Goal: Task Accomplishment & Management: Manage account settings

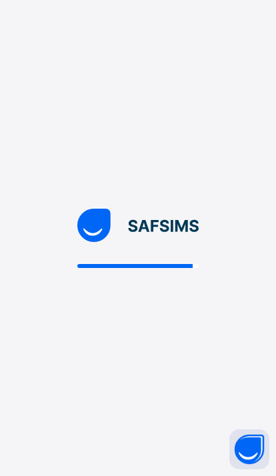
scroll to position [32, 0]
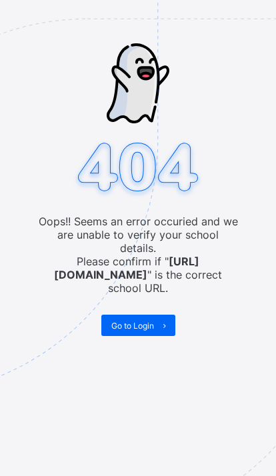
click at [147, 321] on span "Go to Login" at bounding box center [132, 326] width 43 height 10
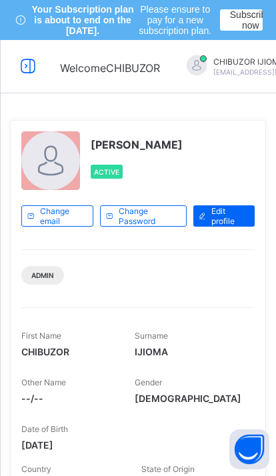
click at [20, 64] on icon at bounding box center [28, 66] width 23 height 19
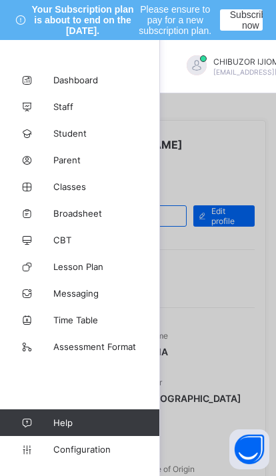
click at [84, 184] on span "Classes" at bounding box center [106, 186] width 107 height 11
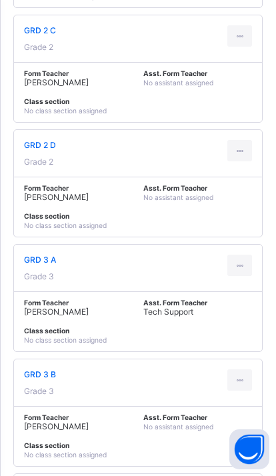
scroll to position [2710, 0]
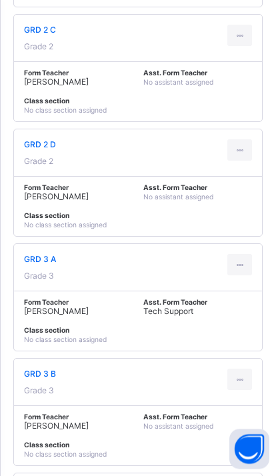
click at [247, 276] on div at bounding box center [239, 265] width 25 height 21
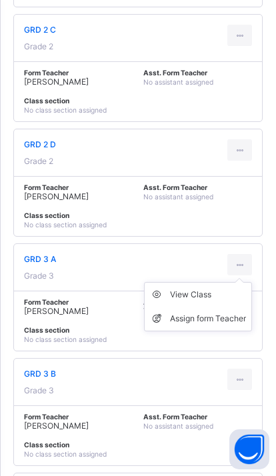
click at [205, 301] on div "View Class" at bounding box center [208, 294] width 76 height 13
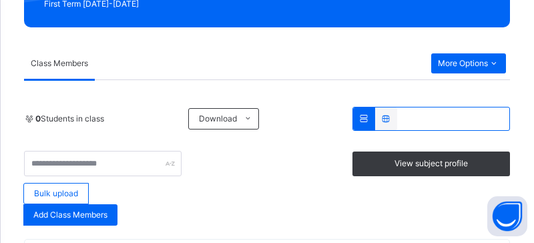
scroll to position [241, 0]
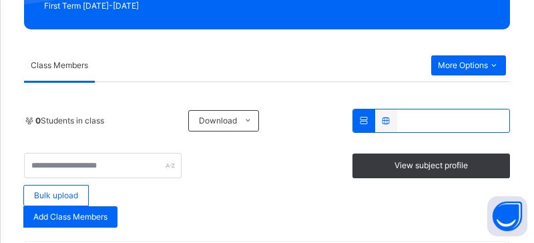
click at [275, 65] on span "More Options" at bounding box center [468, 65] width 61 height 12
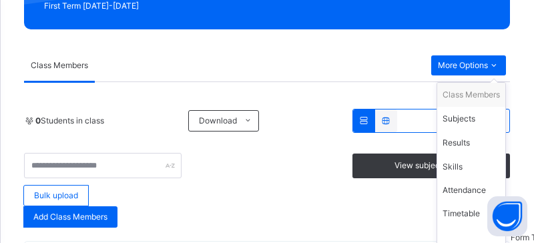
click at [275, 116] on div "Subjects" at bounding box center [470, 118] width 57 height 13
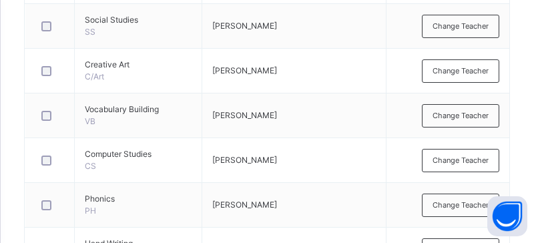
scroll to position [468, 0]
click at [275, 113] on span "Change Teacher" at bounding box center [460, 116] width 56 height 11
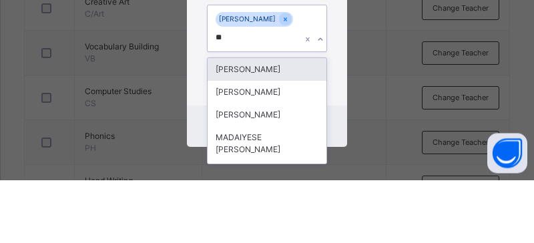
click at [275, 121] on div "[PERSON_NAME]" at bounding box center [266, 132] width 119 height 23
type input "**"
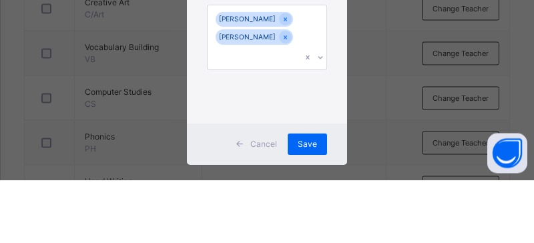
scroll to position [531, 0]
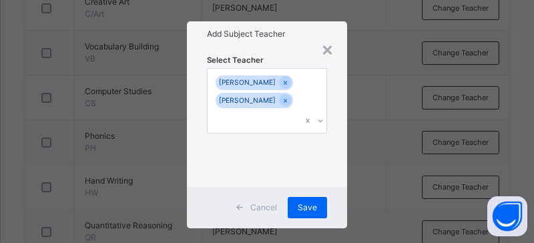
click at [275, 212] on span "Save" at bounding box center [306, 207] width 19 height 12
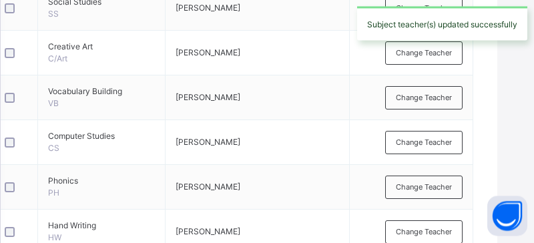
scroll to position [486, 37]
click at [275, 97] on span "Change Teacher" at bounding box center [423, 97] width 56 height 11
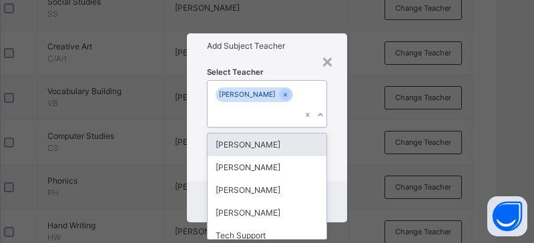
scroll to position [12, 0]
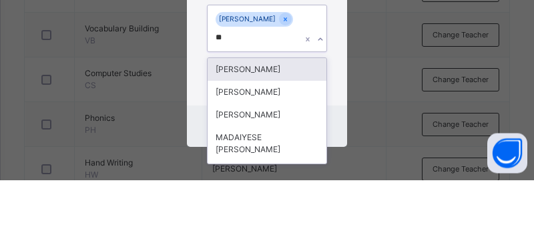
click at [275, 121] on div "[PERSON_NAME]" at bounding box center [266, 132] width 119 height 23
type input "**"
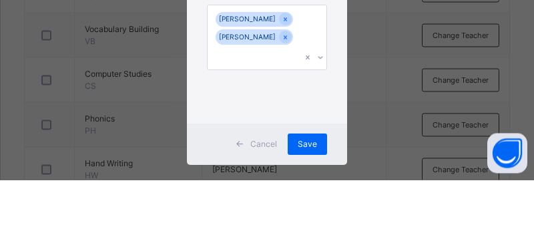
scroll to position [549, 0]
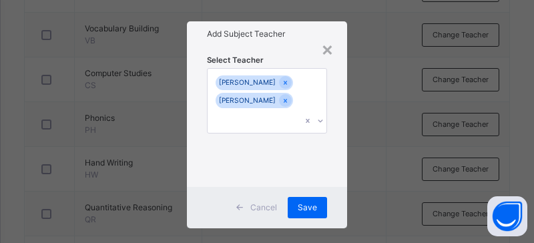
click at [275, 211] on span "Save" at bounding box center [306, 207] width 19 height 12
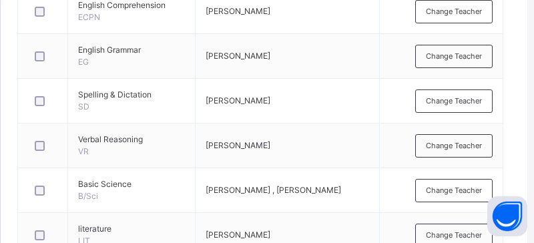
scroll to position [900, 7]
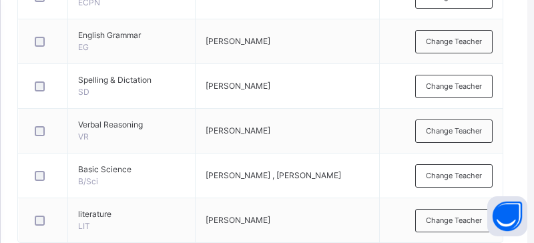
click at [275, 217] on span "Change Teacher" at bounding box center [454, 220] width 56 height 11
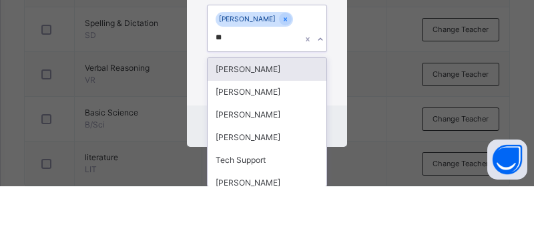
scroll to position [12, 0]
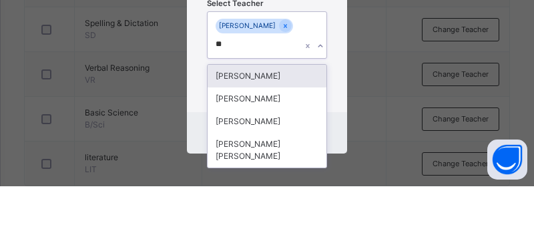
click at [265, 167] on div "[PERSON_NAME]" at bounding box center [266, 178] width 119 height 23
type input "**"
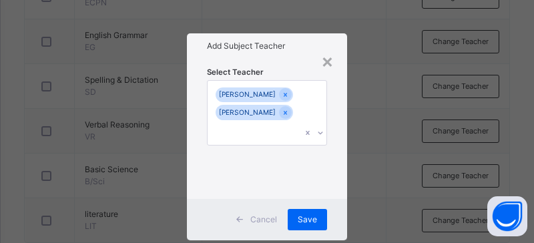
click at [275, 219] on span "Save" at bounding box center [306, 219] width 19 height 12
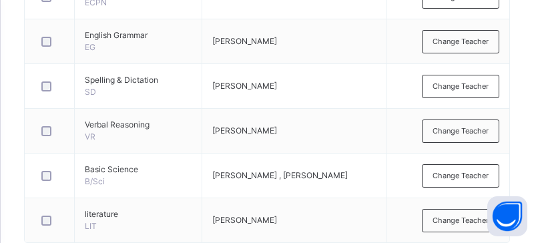
click at [275, 218] on span "Change Teacher" at bounding box center [460, 220] width 56 height 11
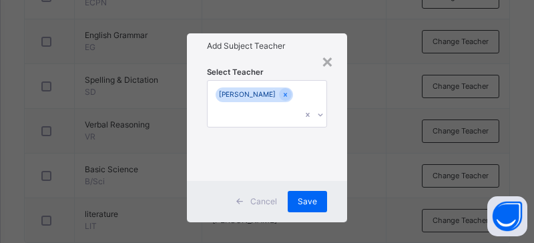
click at [255, 207] on span "Cancel" at bounding box center [263, 201] width 27 height 12
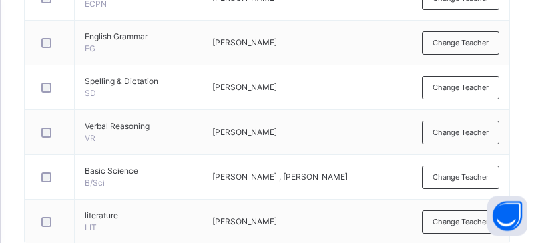
scroll to position [900, 0]
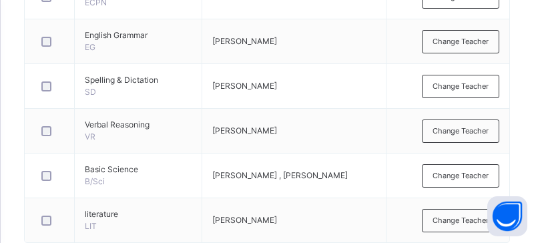
click at [237, 230] on td "[PERSON_NAME]" at bounding box center [294, 220] width 184 height 45
click at [275, 217] on span "Change Teacher" at bounding box center [460, 220] width 56 height 11
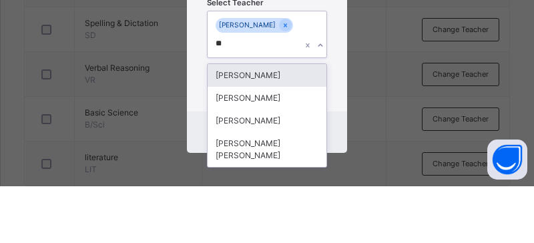
scroll to position [12, 0]
click at [257, 167] on div "[PERSON_NAME]" at bounding box center [266, 178] width 119 height 23
type input "**"
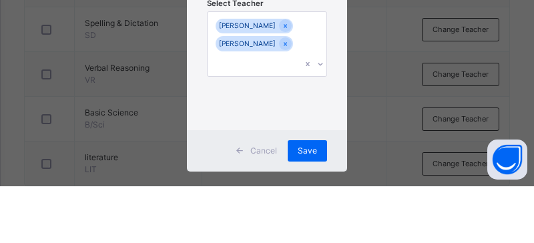
scroll to position [0, 0]
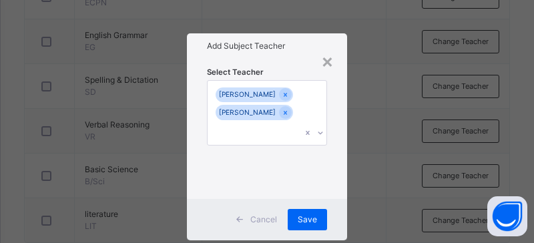
click at [275, 218] on span "Save" at bounding box center [306, 219] width 19 height 12
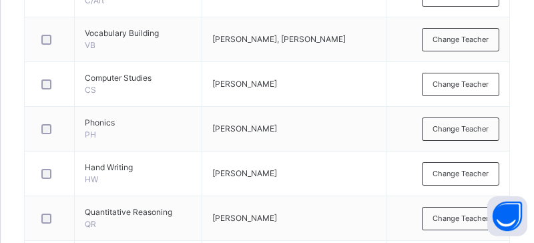
scroll to position [533, 0]
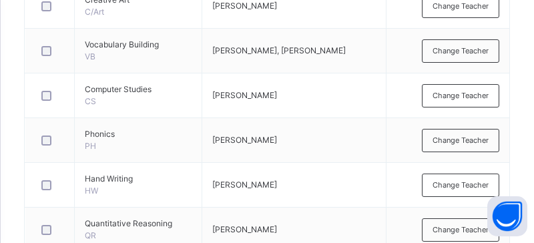
click at [275, 130] on div "Change Teacher" at bounding box center [460, 140] width 77 height 23
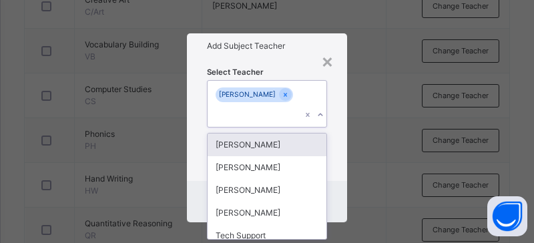
scroll to position [12, 0]
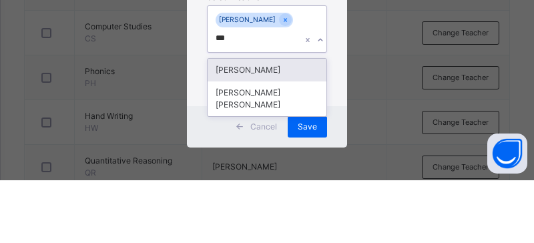
click at [267, 121] on div "[PERSON_NAME]" at bounding box center [266, 132] width 119 height 23
type input "***"
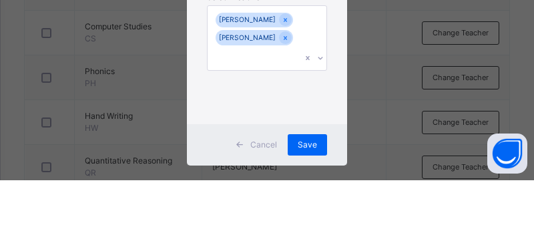
scroll to position [596, 0]
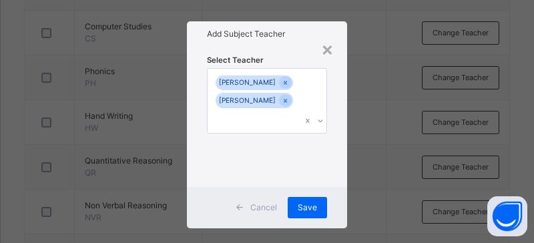
click at [275, 199] on div "Save" at bounding box center [306, 207] width 39 height 21
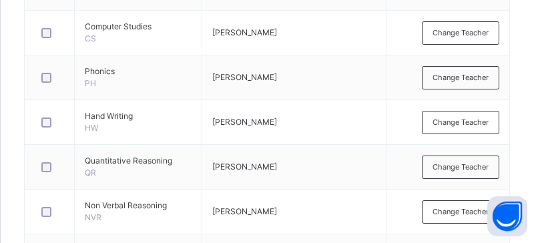
click at [275, 73] on span "Change Teacher" at bounding box center [460, 77] width 56 height 11
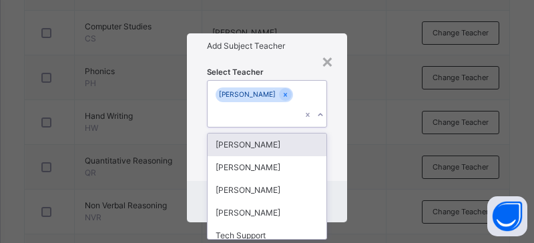
scroll to position [12, 0]
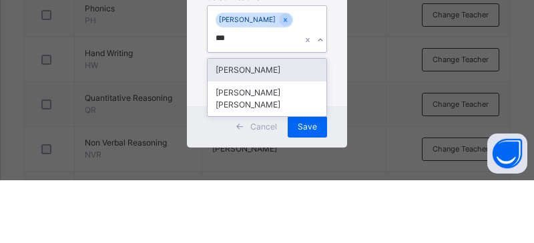
click at [271, 121] on div "[PERSON_NAME]" at bounding box center [266, 132] width 119 height 23
type input "***"
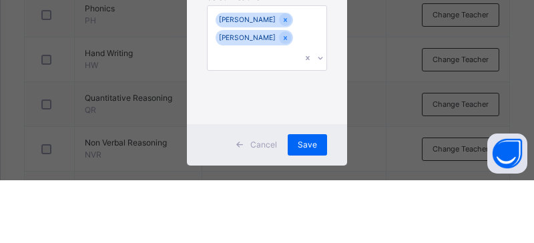
scroll to position [658, 0]
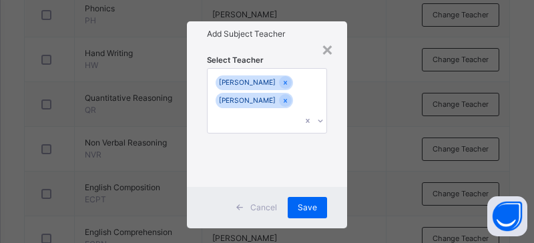
click at [275, 201] on span "Save" at bounding box center [306, 207] width 19 height 12
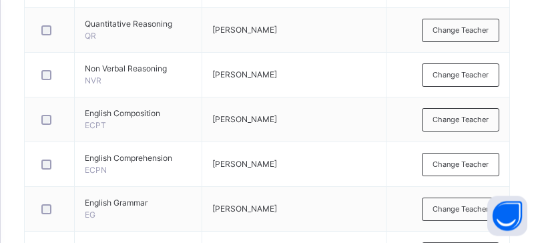
scroll to position [732, 0]
click at [275, 202] on div "Change Teacher" at bounding box center [460, 208] width 77 height 23
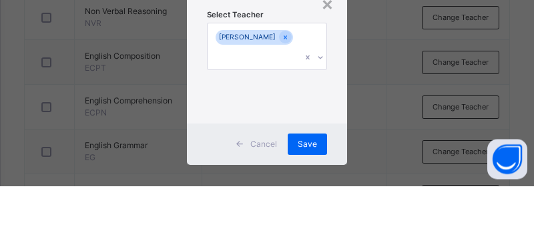
scroll to position [0, 0]
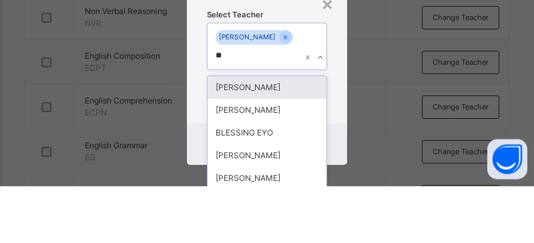
click at [275, 133] on div "[PERSON_NAME]" at bounding box center [266, 144] width 119 height 23
type input "**"
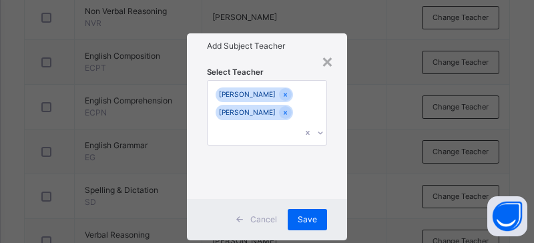
click at [275, 217] on span "Save" at bounding box center [306, 219] width 19 height 12
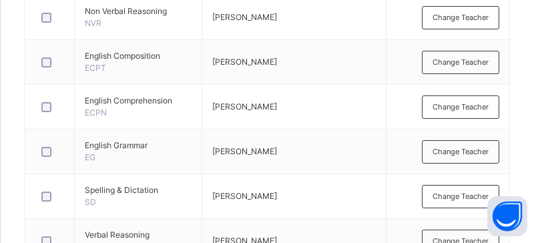
click at [275, 146] on span "Change Teacher" at bounding box center [460, 151] width 56 height 11
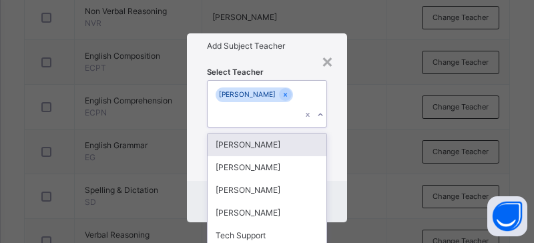
scroll to position [0, 0]
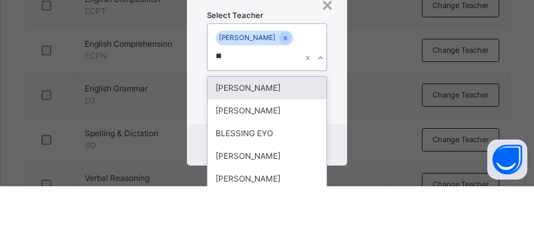
click at [267, 133] on div "[PERSON_NAME]" at bounding box center [266, 144] width 119 height 23
type input "**"
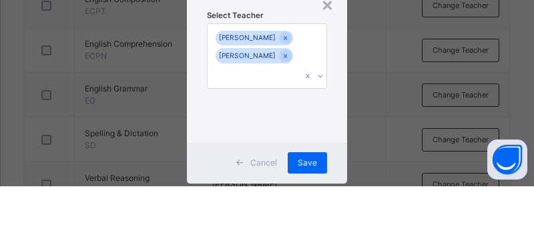
scroll to position [846, 0]
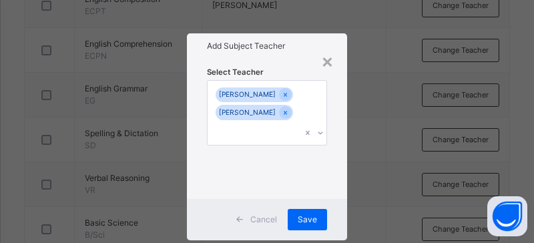
click at [275, 215] on span "Save" at bounding box center [306, 219] width 19 height 12
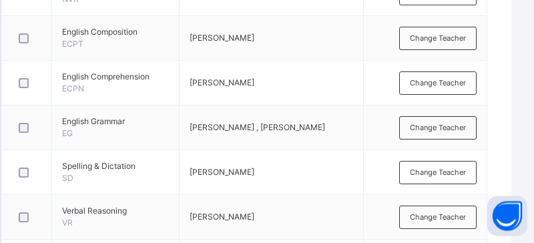
scroll to position [784, 23]
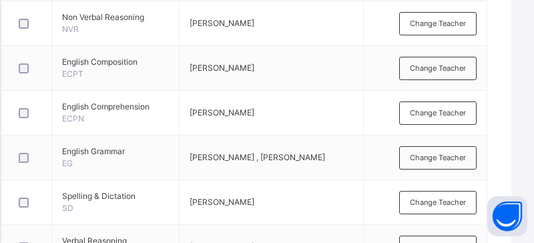
click at [275, 70] on span "Change Teacher" at bounding box center [437, 68] width 56 height 11
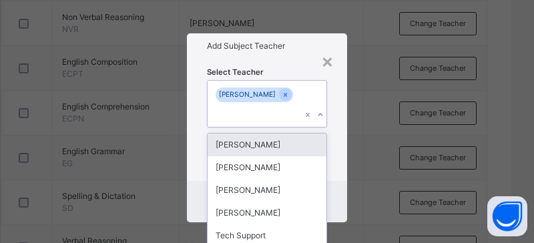
scroll to position [0, 0]
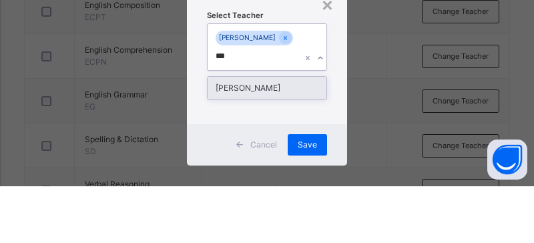
click at [275, 133] on div "[PERSON_NAME]" at bounding box center [266, 144] width 119 height 23
type input "***"
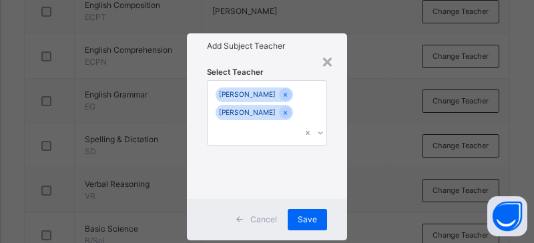
click at [275, 228] on div "Save" at bounding box center [306, 219] width 39 height 21
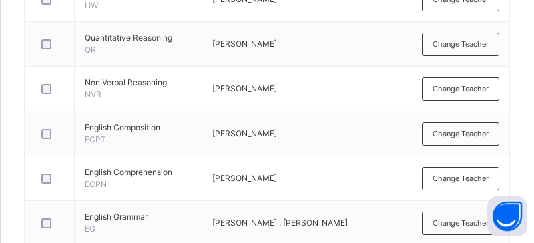
scroll to position [718, 0]
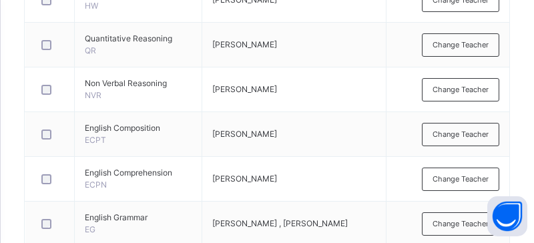
click at [275, 131] on span "Change Teacher" at bounding box center [460, 134] width 56 height 11
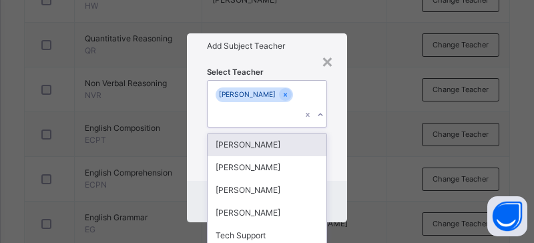
scroll to position [0, 0]
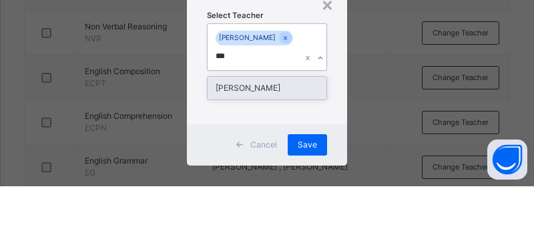
click at [275, 133] on div "[PERSON_NAME]" at bounding box center [266, 144] width 119 height 23
type input "***"
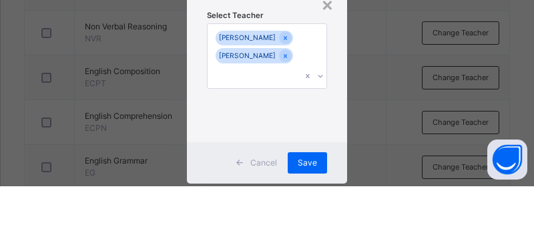
scroll to position [774, 0]
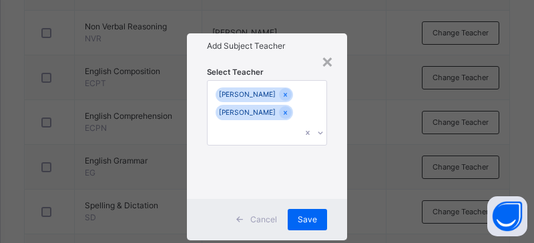
click at [275, 219] on span "Save" at bounding box center [306, 219] width 19 height 12
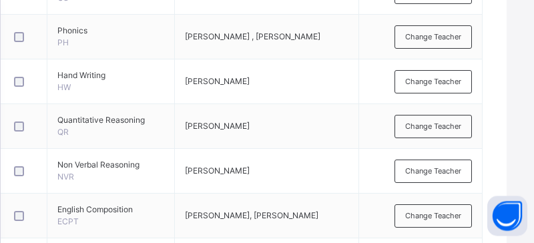
scroll to position [636, 28]
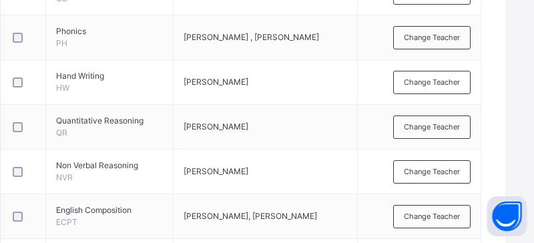
click at [275, 77] on span "Change Teacher" at bounding box center [432, 82] width 56 height 11
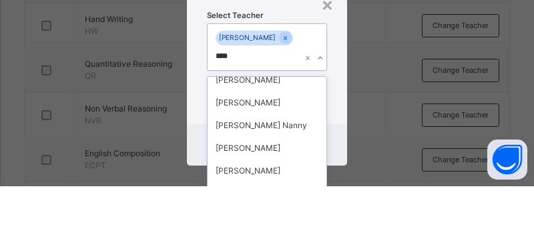
scroll to position [0, 0]
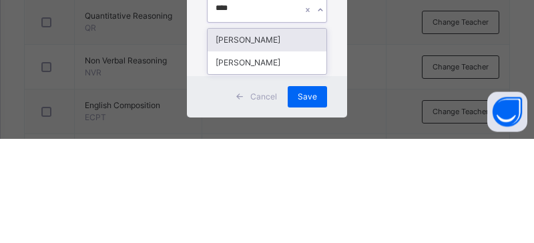
click at [268, 156] on div "[PERSON_NAME]" at bounding box center [266, 167] width 119 height 23
type input "****"
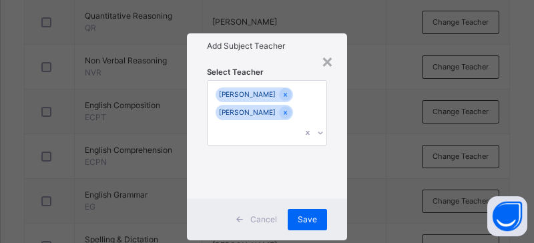
click at [275, 219] on span "Save" at bounding box center [306, 219] width 19 height 12
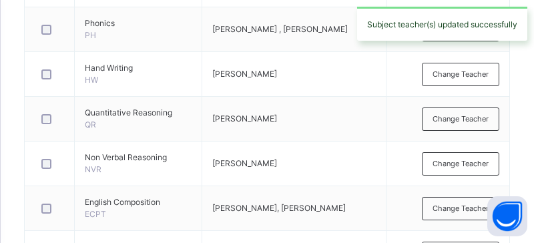
scroll to position [643, 0]
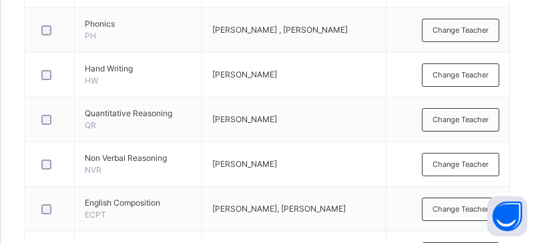
click at [275, 72] on span "Change Teacher" at bounding box center [460, 74] width 56 height 11
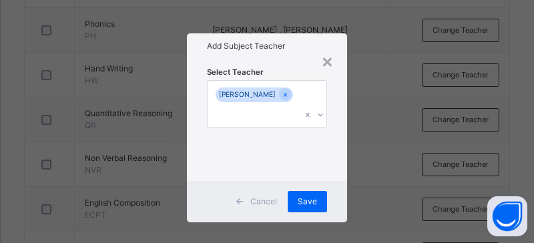
click at [275, 70] on div "×" at bounding box center [327, 61] width 13 height 28
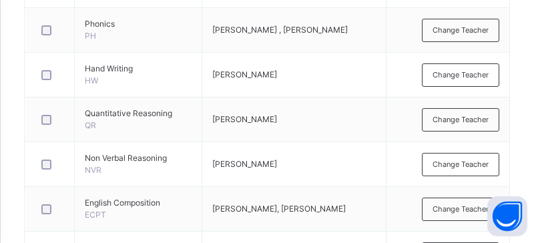
click at [275, 79] on span "Change Teacher" at bounding box center [460, 74] width 56 height 11
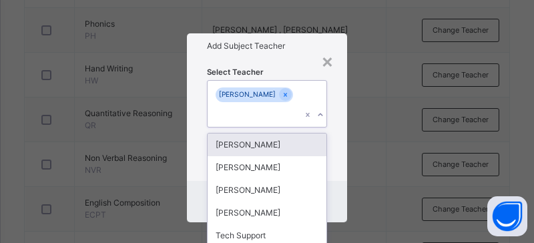
scroll to position [642, 0]
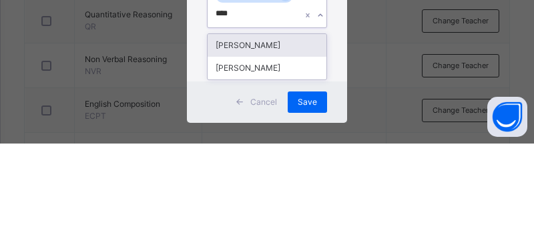
click at [259, 156] on div "[PERSON_NAME]" at bounding box center [266, 167] width 119 height 23
type input "****"
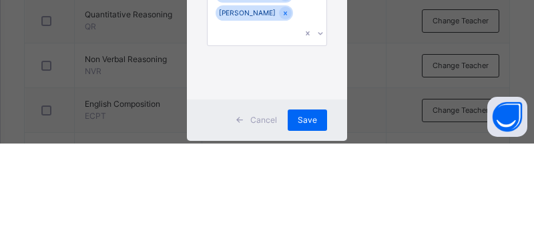
scroll to position [742, 0]
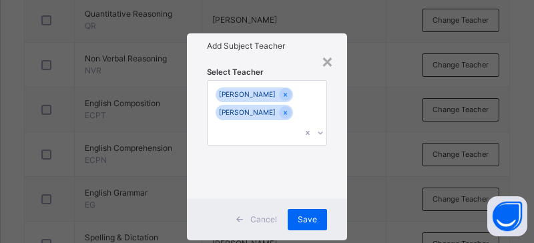
click at [275, 221] on span "Save" at bounding box center [306, 219] width 19 height 12
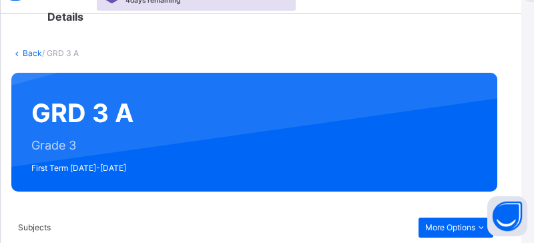
scroll to position [79, 13]
click at [26, 51] on link "Back" at bounding box center [32, 54] width 19 height 10
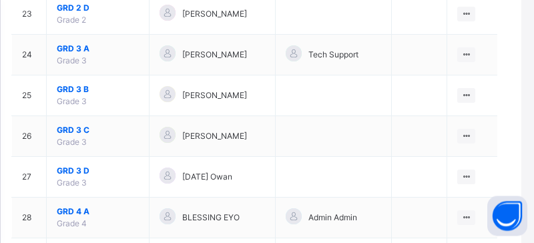
scroll to position [1142, 13]
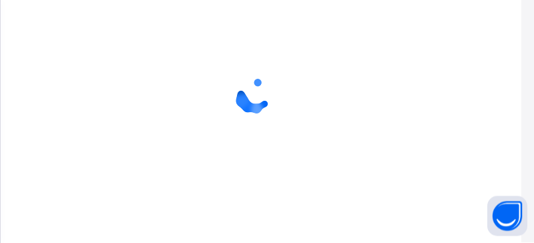
scroll to position [149, 13]
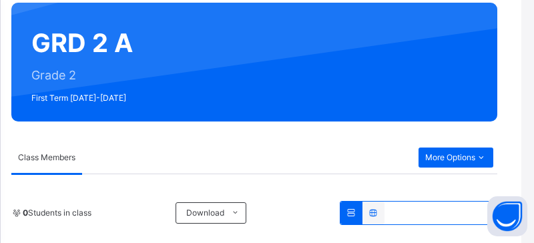
click at [275, 154] on icon at bounding box center [480, 157] width 11 height 12
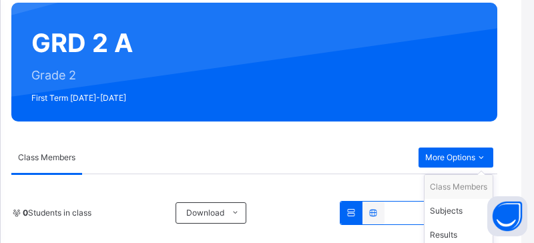
click at [275, 209] on div "Subjects" at bounding box center [458, 210] width 57 height 13
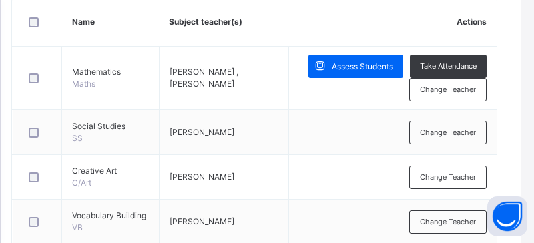
scroll to position [385, 13]
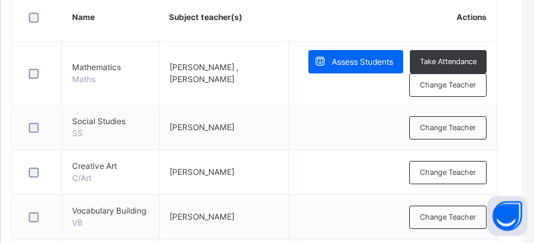
click at [275, 125] on span "Change Teacher" at bounding box center [447, 128] width 56 height 11
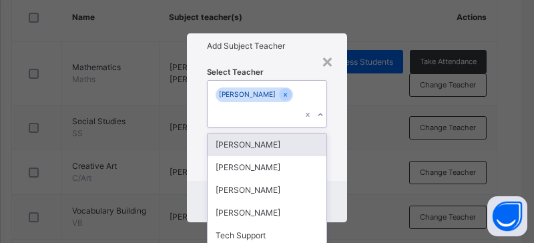
scroll to position [385, 0]
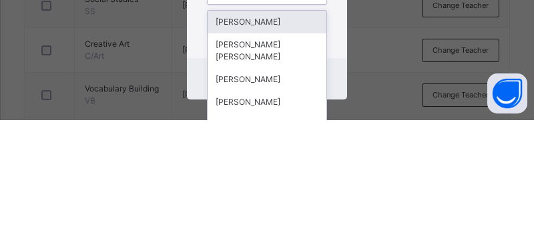
click at [275, 213] on div "[PERSON_NAME]" at bounding box center [266, 224] width 119 height 23
type input "***"
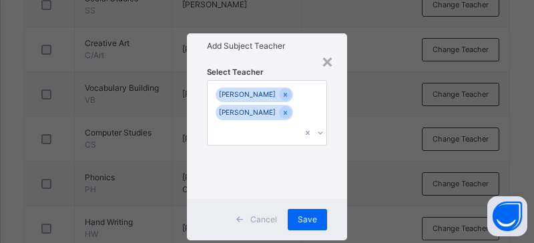
click at [275, 222] on span "Save" at bounding box center [306, 219] width 19 height 12
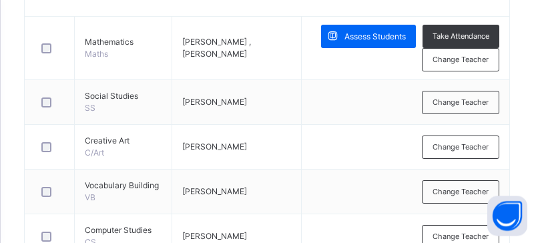
scroll to position [417, 0]
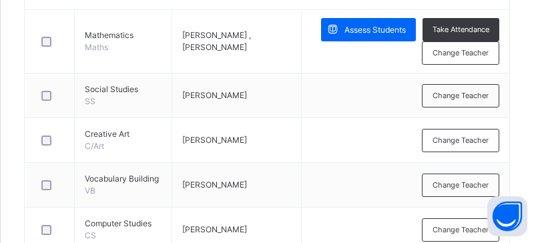
click at [275, 88] on div "Change Teacher" at bounding box center [460, 95] width 77 height 23
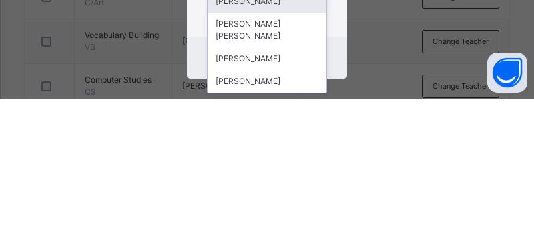
click at [275, 191] on div "[PERSON_NAME]" at bounding box center [266, 202] width 119 height 23
type input "*****"
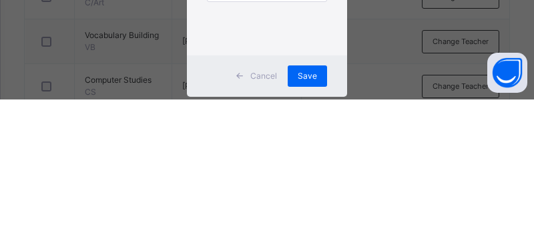
scroll to position [562, 0]
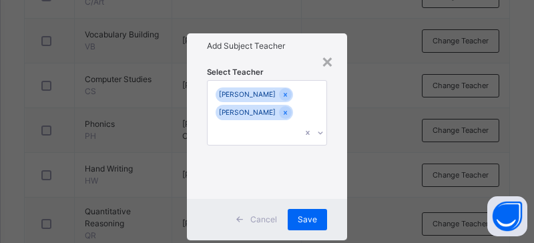
click at [275, 227] on div "Save" at bounding box center [306, 219] width 39 height 21
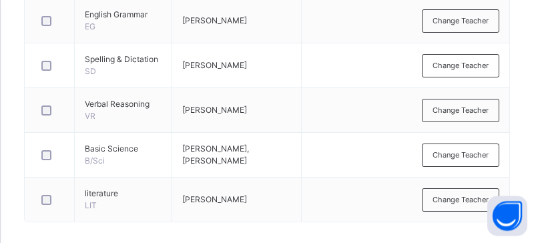
scroll to position [990, 0]
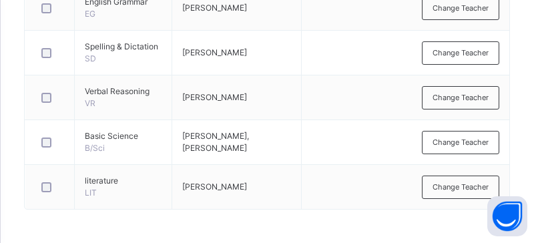
click at [275, 193] on span "Change Teacher" at bounding box center [460, 186] width 56 height 11
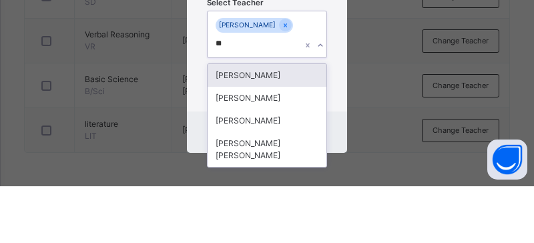
scroll to position [12, 0]
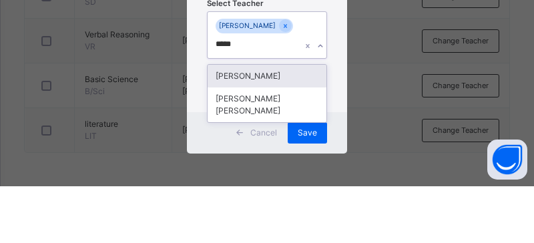
click at [274, 121] on div "[PERSON_NAME]" at bounding box center [266, 132] width 119 height 23
type input "*****"
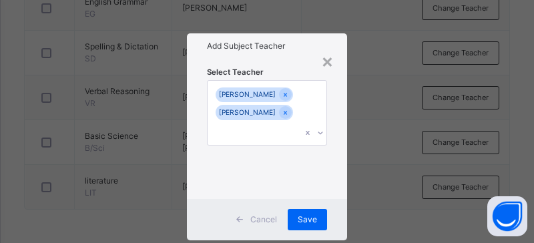
click at [275, 221] on span "Save" at bounding box center [306, 219] width 19 height 12
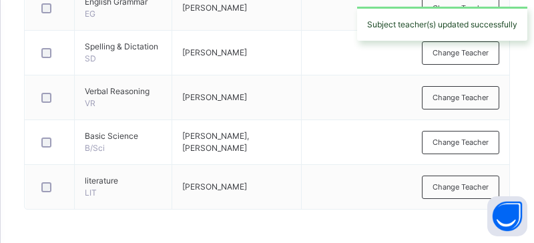
click at [275, 193] on span "Change Teacher" at bounding box center [460, 186] width 56 height 11
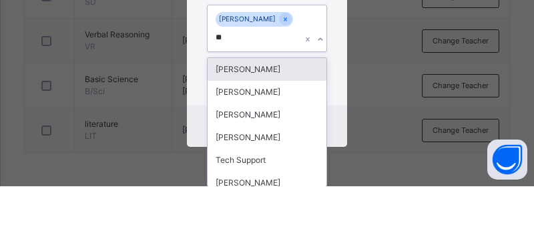
scroll to position [12, 0]
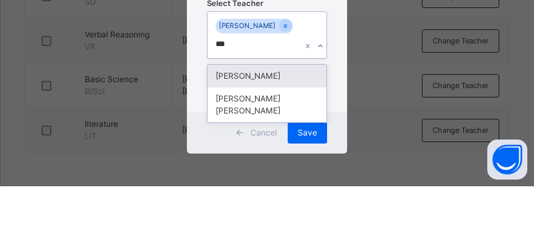
click at [275, 121] on div "[PERSON_NAME]" at bounding box center [266, 132] width 119 height 23
type input "***"
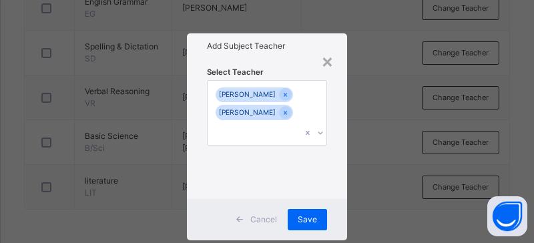
click at [275, 224] on div "Save" at bounding box center [306, 219] width 39 height 21
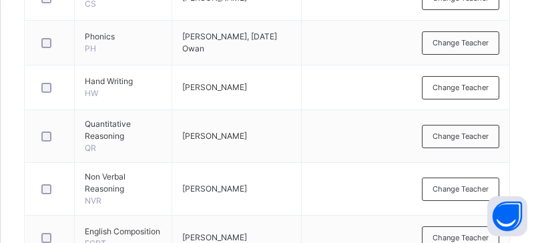
scroll to position [627, 0]
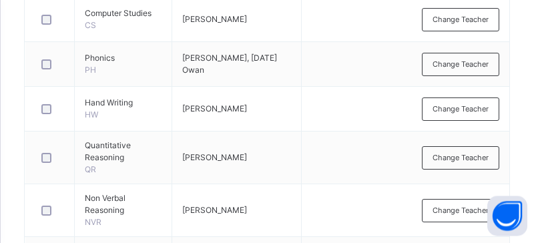
click at [275, 71] on span "Change Teacher" at bounding box center [460, 64] width 56 height 11
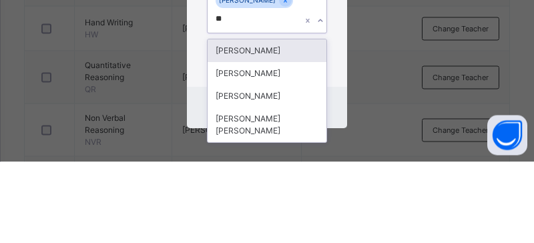
scroll to position [12, 0]
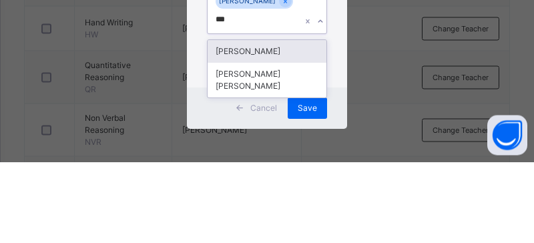
click at [275, 121] on div "[PERSON_NAME]" at bounding box center [266, 132] width 119 height 23
type input "***"
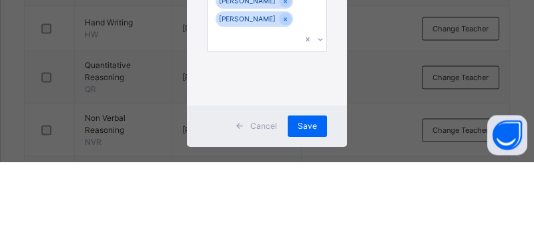
scroll to position [708, 0]
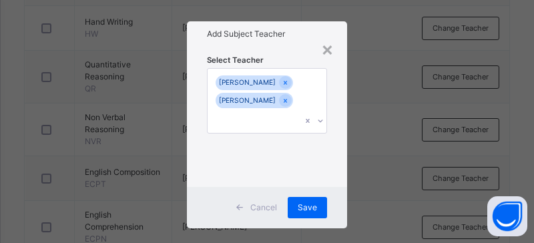
click at [275, 204] on span "Save" at bounding box center [306, 207] width 19 height 12
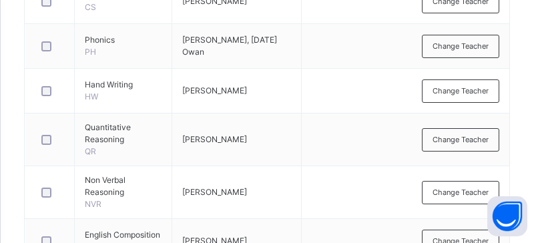
scroll to position [639, 0]
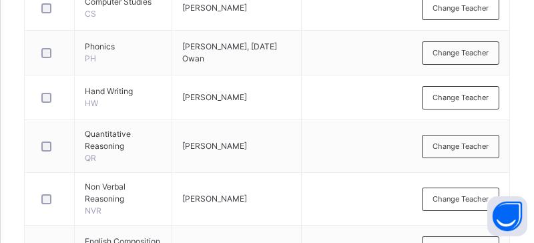
click at [275, 109] on div "Change Teacher" at bounding box center [460, 97] width 77 height 23
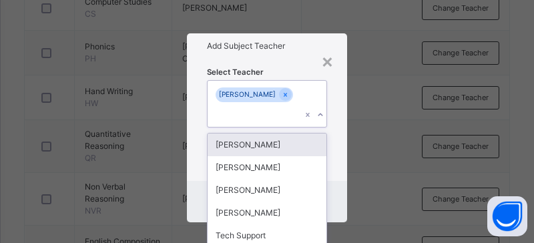
scroll to position [638, 0]
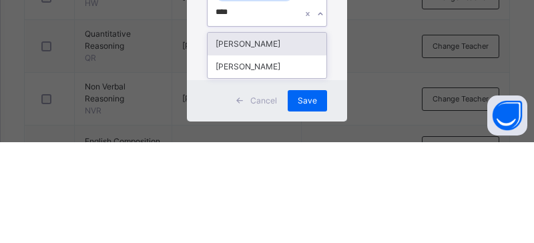
click at [275, 156] on div "[PERSON_NAME]" at bounding box center [266, 167] width 119 height 23
type input "****"
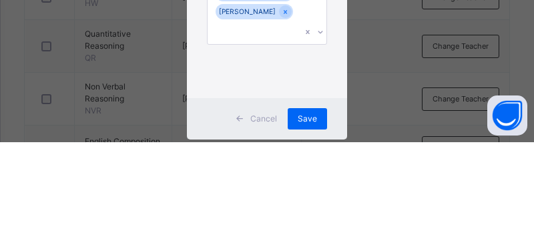
scroll to position [740, 0]
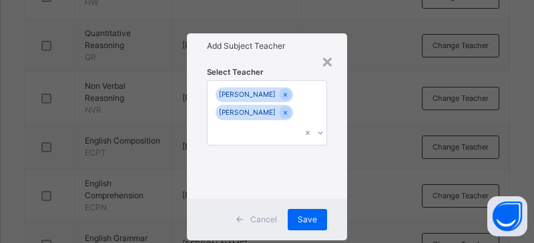
click at [275, 221] on div "Save" at bounding box center [306, 219] width 39 height 21
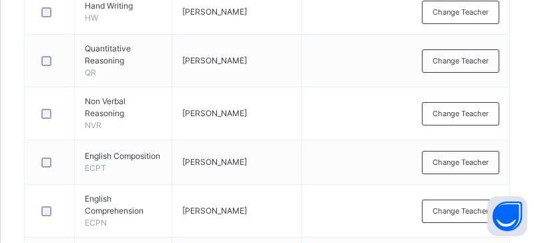
scroll to position [689, 0]
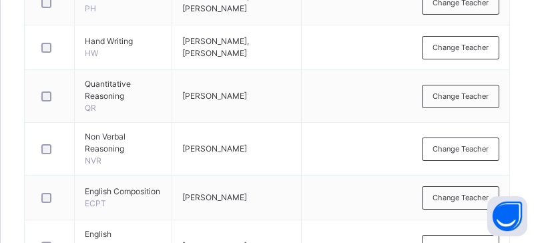
click at [275, 203] on span "Change Teacher" at bounding box center [460, 197] width 56 height 11
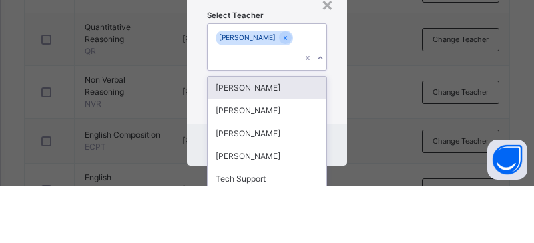
scroll to position [0, 0]
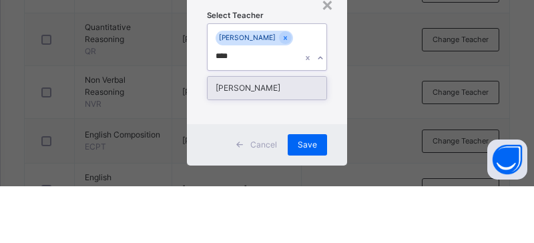
click at [274, 133] on div "[PERSON_NAME]" at bounding box center [266, 144] width 119 height 23
type input "****"
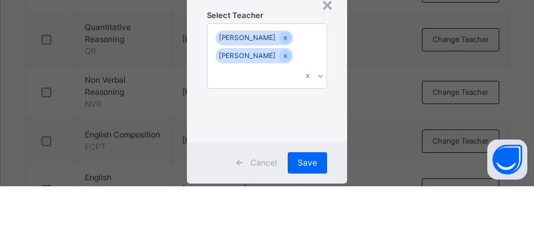
scroll to position [746, 0]
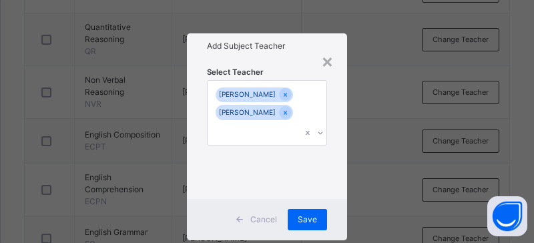
click at [275, 220] on span "Save" at bounding box center [306, 219] width 19 height 12
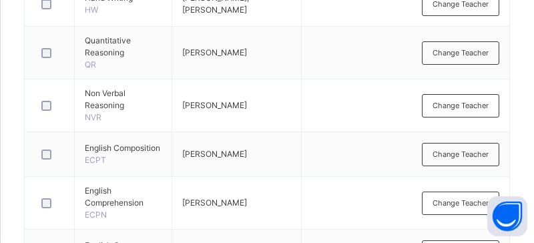
scroll to position [732, 0]
click at [275, 112] on span "Change Teacher" at bounding box center [460, 106] width 56 height 11
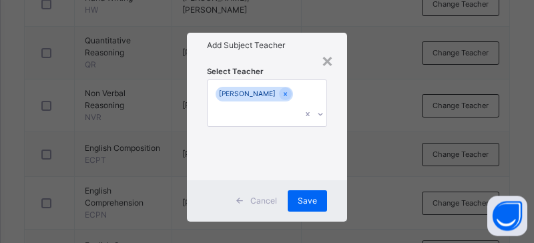
scroll to position [732, 0]
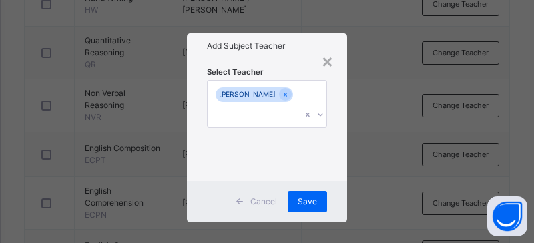
click at [262, 207] on span "Cancel" at bounding box center [263, 201] width 27 height 12
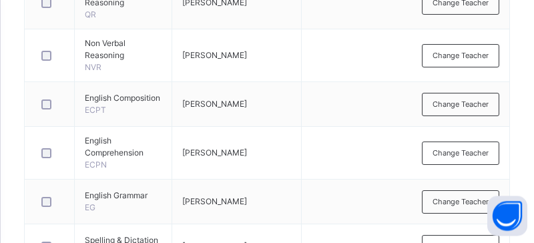
scroll to position [782, 0]
click at [275, 110] on span "Change Teacher" at bounding box center [460, 104] width 56 height 11
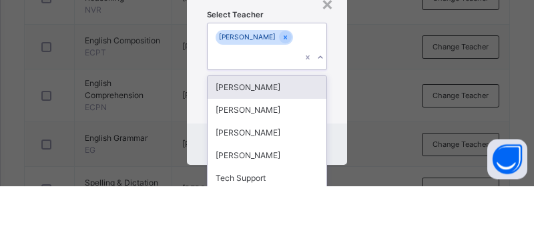
scroll to position [0, 0]
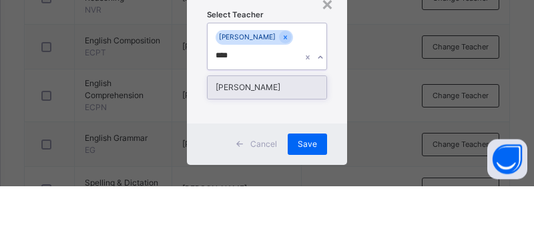
click at [275, 133] on div "[PERSON_NAME]" at bounding box center [266, 144] width 119 height 23
type input "****"
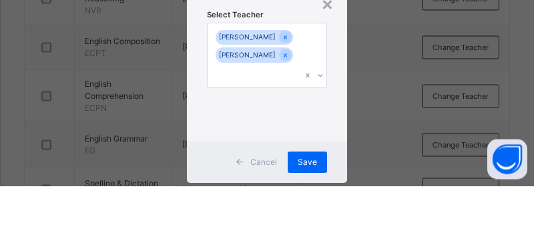
scroll to position [840, 0]
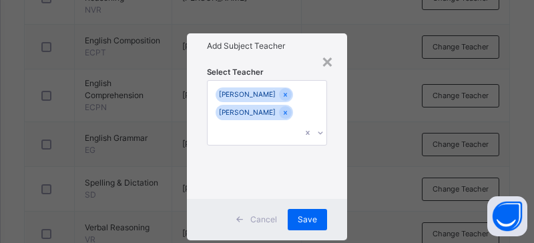
click at [275, 218] on span "Save" at bounding box center [306, 219] width 19 height 12
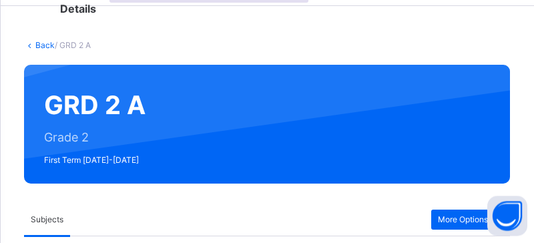
scroll to position [87, 0]
click at [39, 41] on link "Back" at bounding box center [44, 45] width 19 height 10
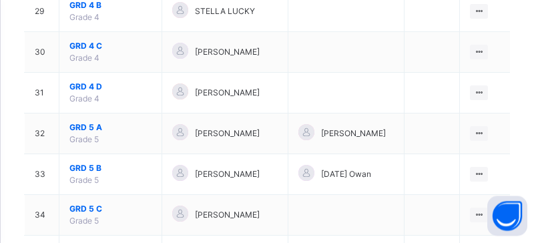
scroll to position [1394, 0]
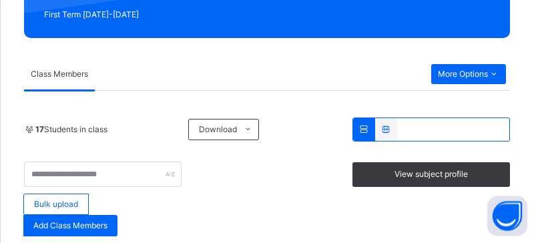
scroll to position [233, 0]
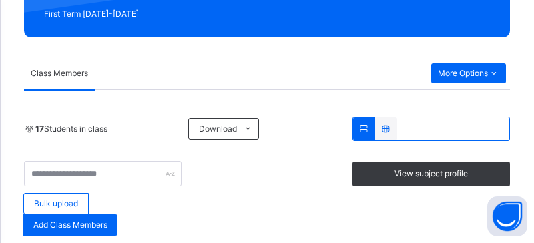
click at [275, 73] on span "More Options" at bounding box center [468, 73] width 61 height 12
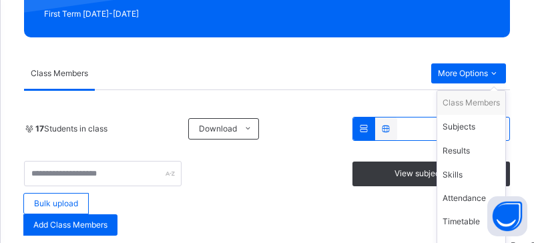
click at [275, 123] on div "Subjects" at bounding box center [470, 126] width 57 height 13
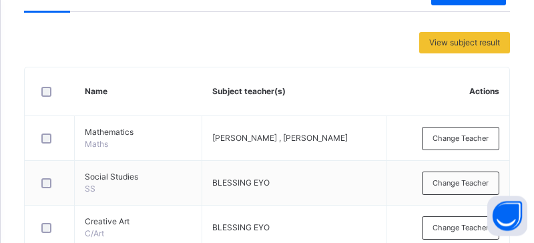
scroll to position [311, 0]
click at [275, 185] on span "Change Teacher" at bounding box center [460, 182] width 56 height 11
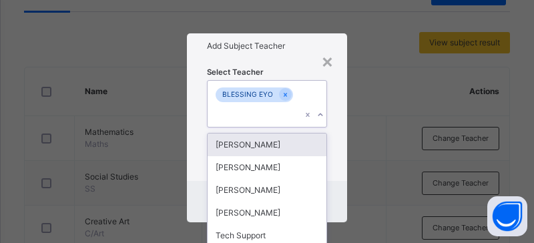
scroll to position [0, 0]
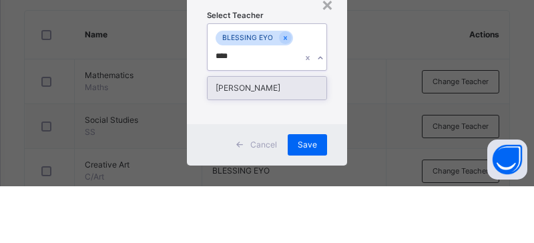
click at [266, 133] on div "[PERSON_NAME]" at bounding box center [266, 144] width 119 height 23
type input "****"
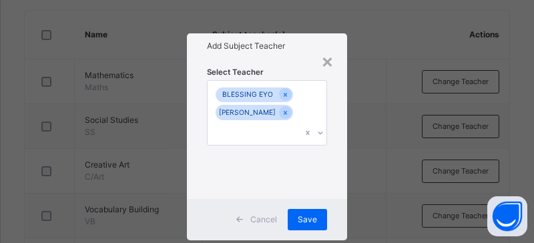
click at [275, 209] on div "Save" at bounding box center [306, 219] width 39 height 21
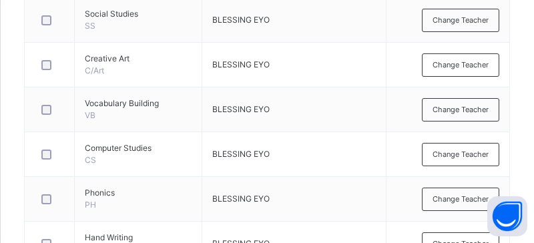
scroll to position [475, 0]
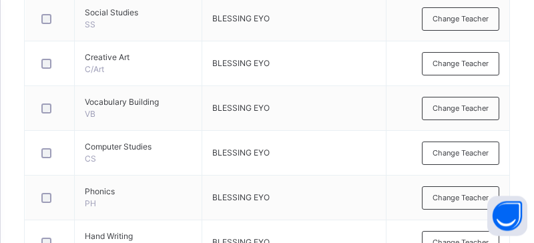
click at [275, 155] on span "Change Teacher" at bounding box center [460, 153] width 56 height 11
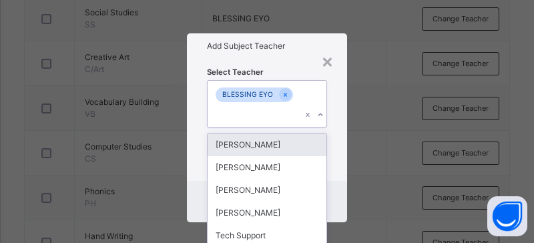
scroll to position [0, 0]
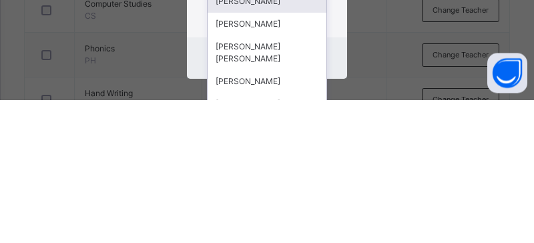
click at [275, 213] on div "[PERSON_NAME]" at bounding box center [266, 224] width 119 height 23
type input "*****"
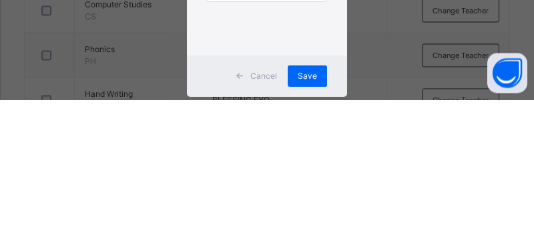
scroll to position [618, 0]
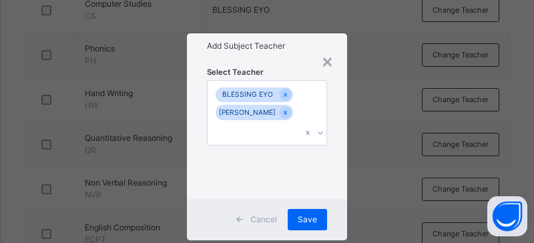
click at [275, 223] on span "Save" at bounding box center [306, 219] width 19 height 12
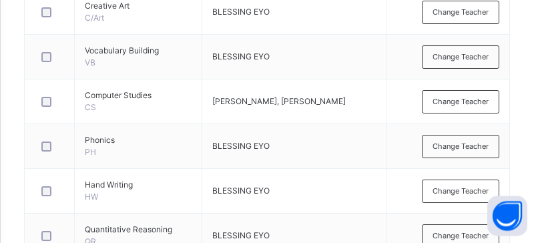
scroll to position [527, 0]
click at [275, 146] on span "Change Teacher" at bounding box center [460, 146] width 56 height 11
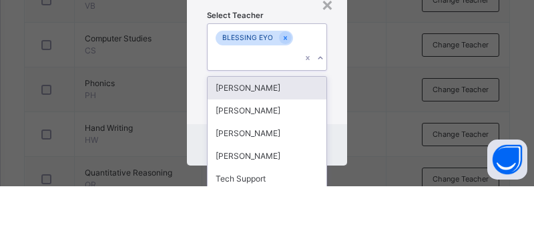
scroll to position [0, 0]
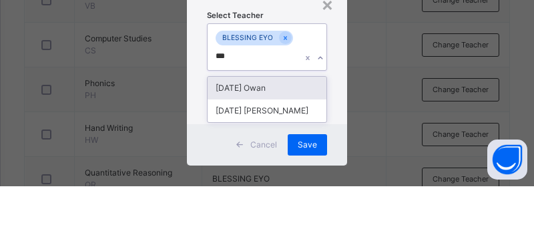
click at [275, 133] on div "[DATE] Owan" at bounding box center [266, 144] width 119 height 23
type input "***"
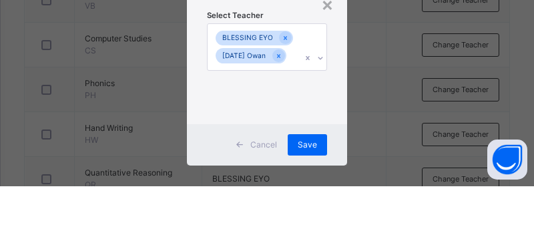
scroll to position [584, 0]
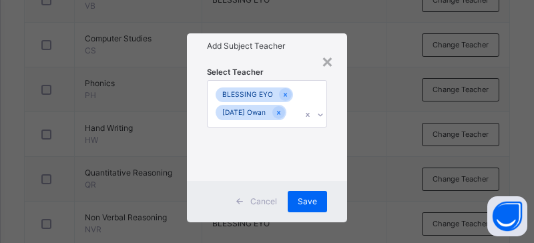
click at [275, 212] on div "Save" at bounding box center [306, 201] width 39 height 21
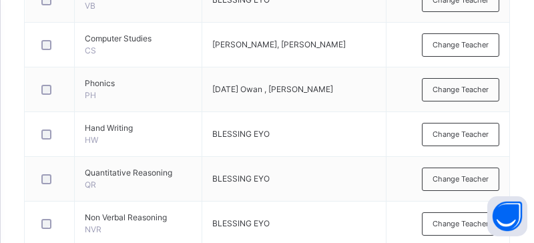
click at [275, 137] on span "Change Teacher" at bounding box center [460, 134] width 56 height 11
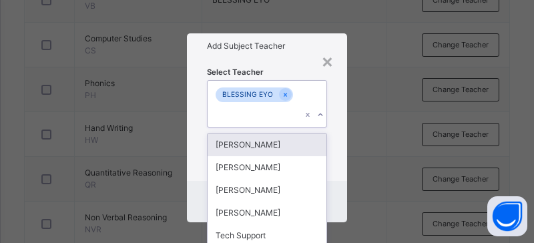
scroll to position [0, 0]
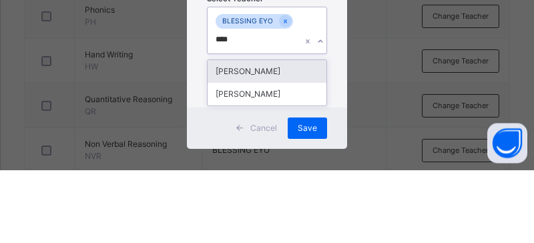
click at [275, 156] on div "[PERSON_NAME]" at bounding box center [266, 167] width 119 height 23
type input "****"
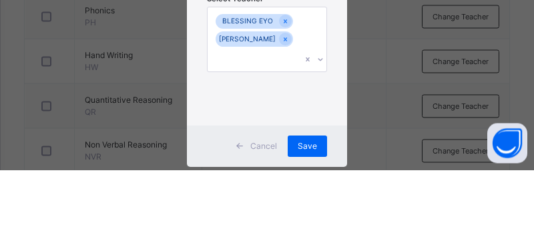
scroll to position [657, 0]
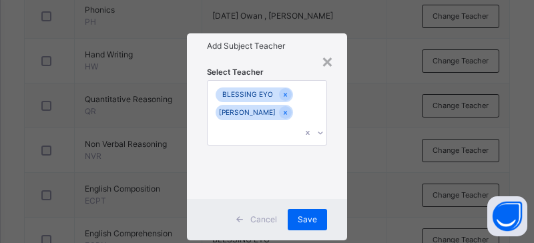
click at [275, 217] on div "Save" at bounding box center [306, 219] width 39 height 21
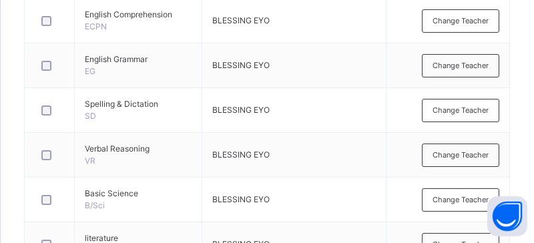
scroll to position [880, 0]
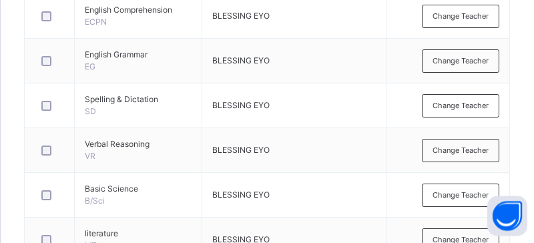
click at [275, 197] on span "Change Teacher" at bounding box center [460, 195] width 56 height 11
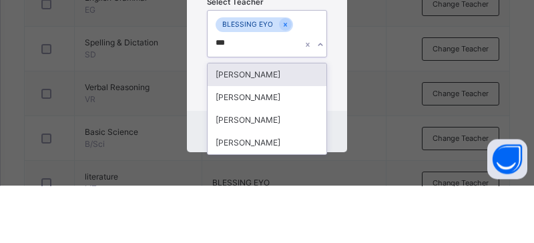
scroll to position [12, 0]
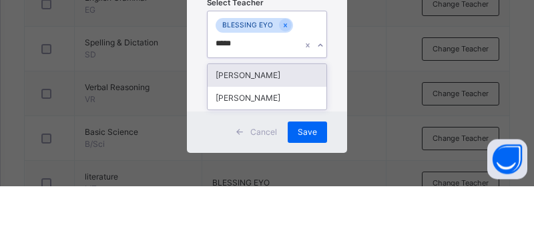
click at [270, 144] on div "[PERSON_NAME]" at bounding box center [266, 155] width 119 height 23
type input "*****"
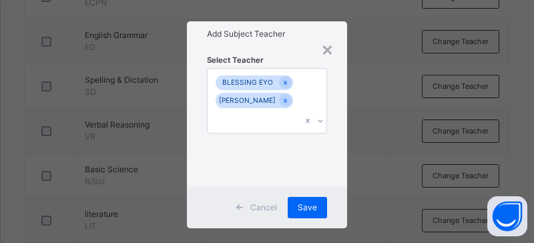
scroll to position [0, 0]
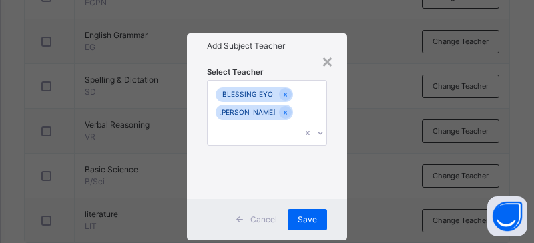
click at [275, 213] on span "Save" at bounding box center [306, 219] width 19 height 12
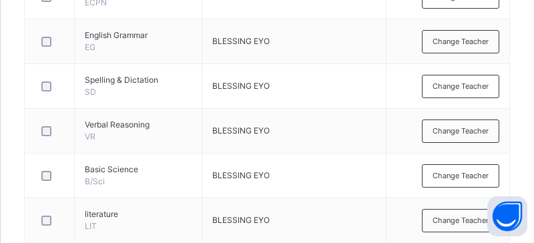
click at [275, 221] on span "Change Teacher" at bounding box center [460, 220] width 56 height 11
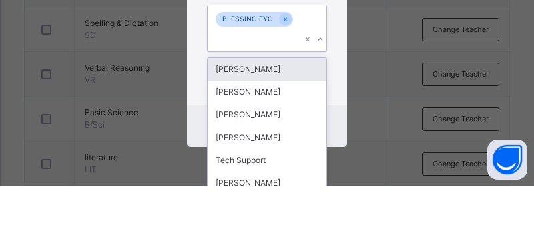
scroll to position [19, 0]
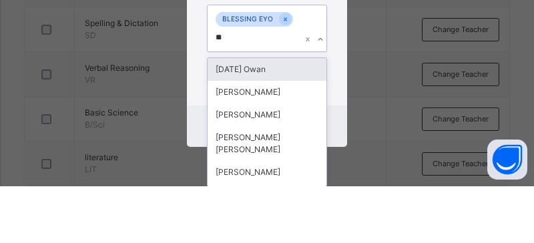
click at [273, 115] on div "[DATE] Owan" at bounding box center [266, 126] width 119 height 23
type input "**"
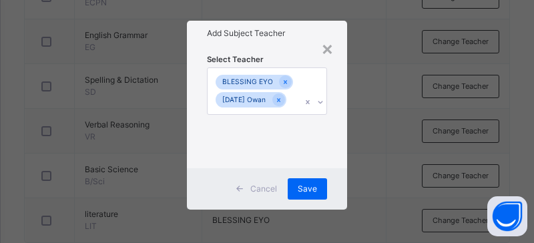
scroll to position [0, 0]
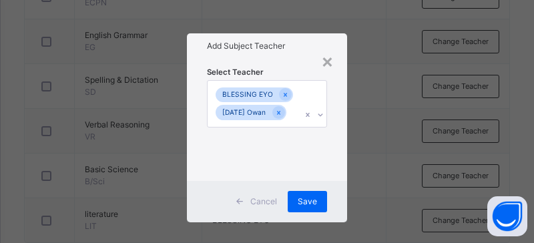
click at [275, 207] on span "Save" at bounding box center [306, 201] width 19 height 12
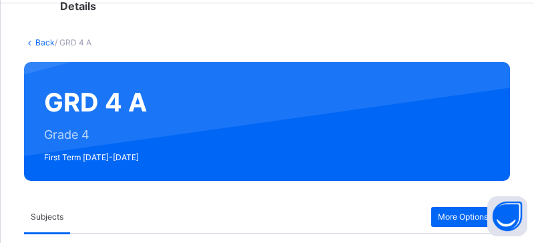
scroll to position [89, 0]
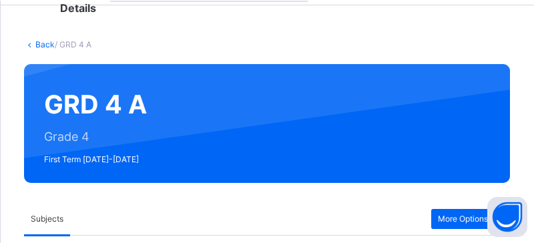
click at [39, 43] on link "Back" at bounding box center [44, 44] width 19 height 10
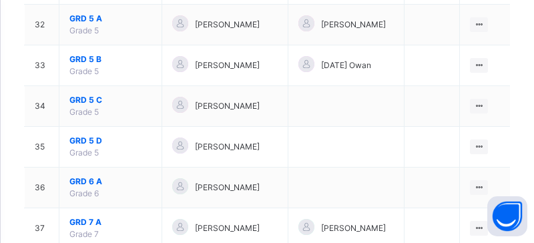
scroll to position [1502, 0]
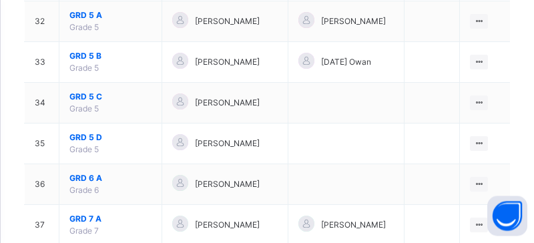
click at [85, 22] on span "GRD 5 A" at bounding box center [110, 16] width 82 height 12
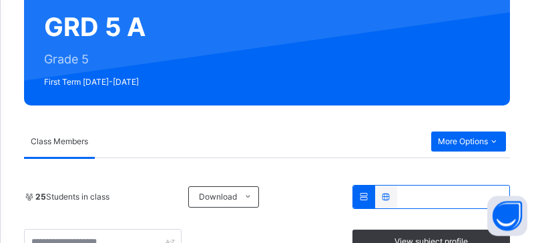
scroll to position [143, 0]
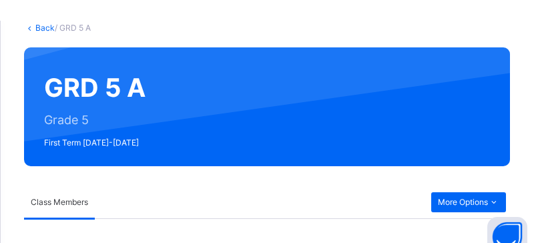
click at [275, 187] on span "More Options" at bounding box center [468, 181] width 61 height 12
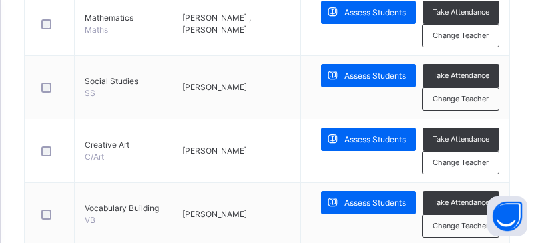
scroll to position [436, 0]
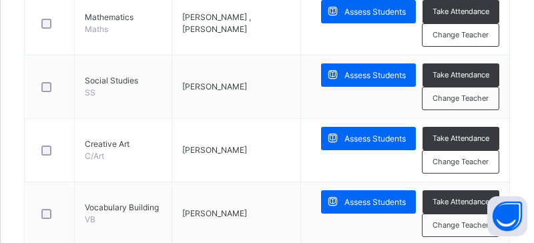
click at [275, 223] on span "Change Teacher" at bounding box center [460, 224] width 56 height 11
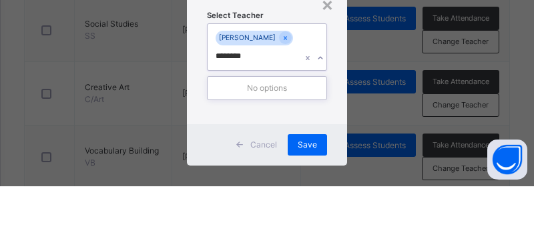
scroll to position [0, 0]
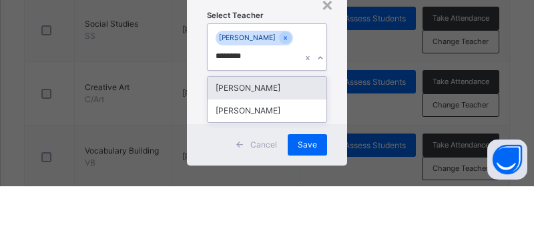
click at [275, 156] on div "[PERSON_NAME]" at bounding box center [266, 167] width 119 height 23
type input "********"
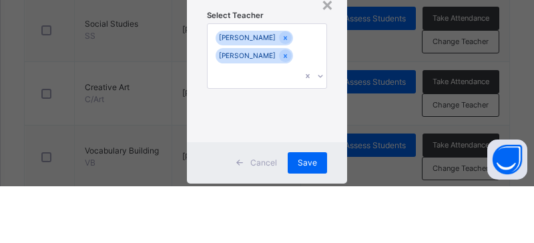
scroll to position [492, 0]
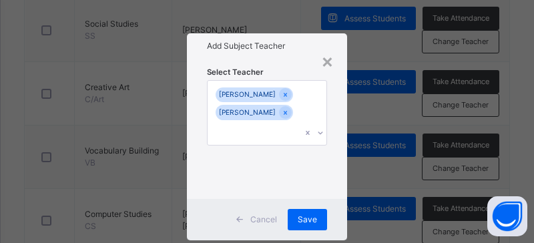
click at [275, 229] on div "Save" at bounding box center [306, 219] width 39 height 21
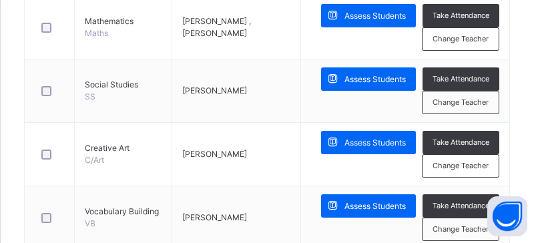
scroll to position [430, 0]
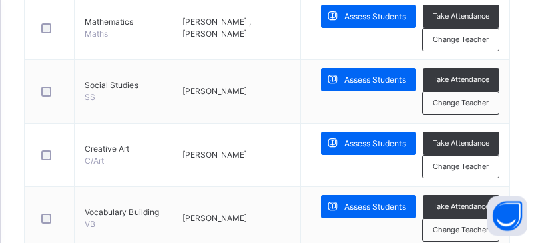
click at [275, 105] on span "Change Teacher" at bounding box center [460, 103] width 56 height 11
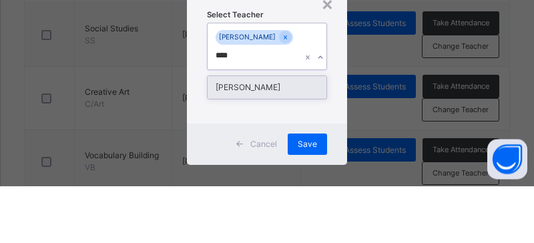
click at [253, 133] on div "[PERSON_NAME]" at bounding box center [266, 144] width 119 height 23
type input "****"
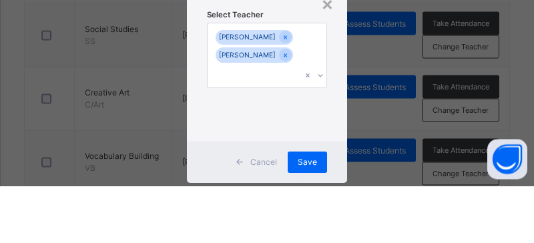
scroll to position [488, 0]
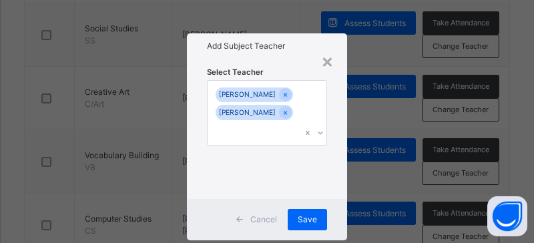
click at [275, 209] on div "Save" at bounding box center [306, 219] width 39 height 21
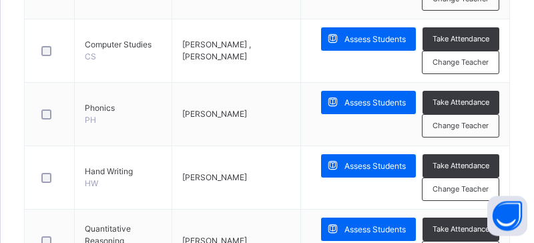
scroll to position [662, 0]
click at [275, 196] on div "Change Teacher" at bounding box center [460, 188] width 77 height 23
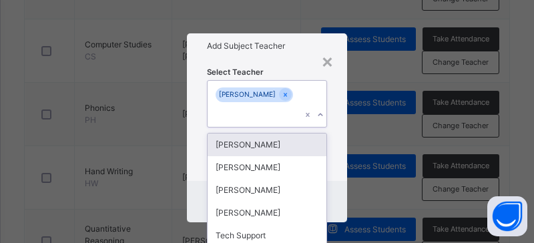
scroll to position [0, 0]
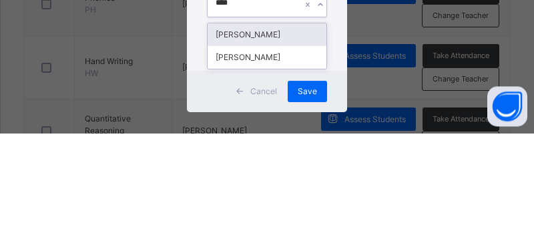
click at [274, 156] on div "[PERSON_NAME]" at bounding box center [266, 167] width 119 height 23
type input "****"
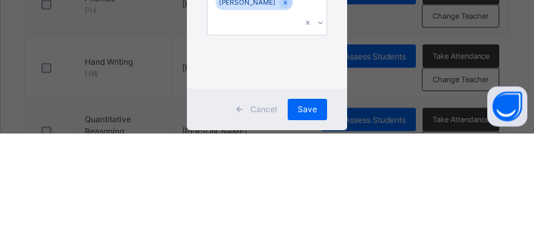
scroll to position [772, 0]
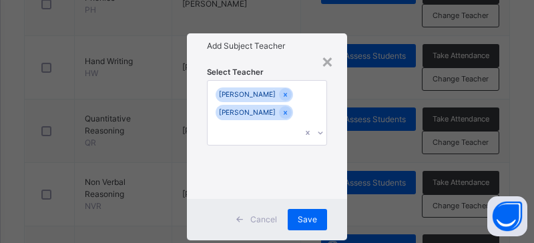
click at [251, 81] on div "Select Teacher [PERSON_NAME] NANA [PERSON_NAME]" at bounding box center [267, 128] width 120 height 127
click at [275, 222] on div "Save" at bounding box center [306, 219] width 39 height 21
click at [275, 221] on span "Save" at bounding box center [306, 219] width 19 height 12
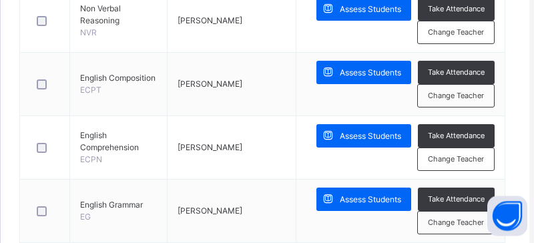
scroll to position [945, 5]
click at [275, 224] on span "Change Teacher" at bounding box center [456, 222] width 56 height 11
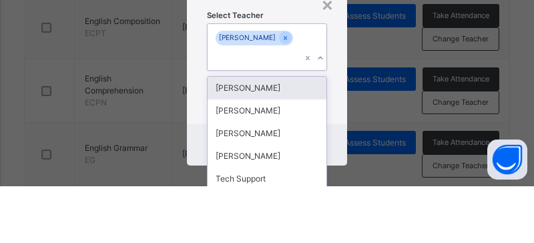
scroll to position [0, 0]
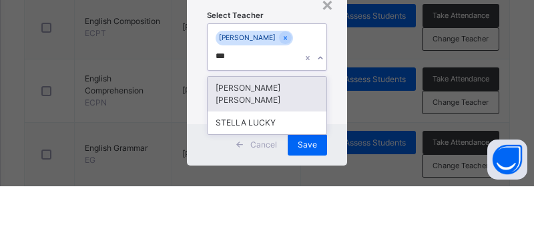
click at [275, 168] on div "STELLA LUCKY" at bounding box center [266, 179] width 119 height 23
type input "***"
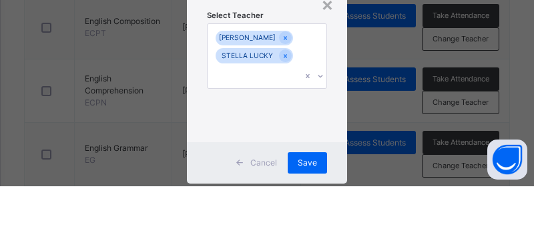
scroll to position [1002, 0]
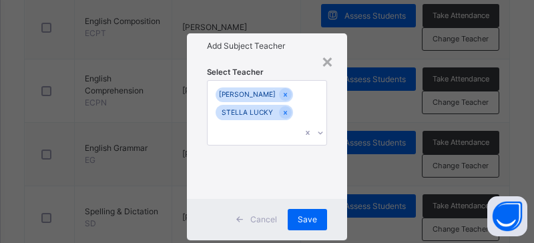
click at [275, 225] on span "Save" at bounding box center [306, 219] width 19 height 12
click at [275, 220] on span "Save" at bounding box center [306, 219] width 19 height 12
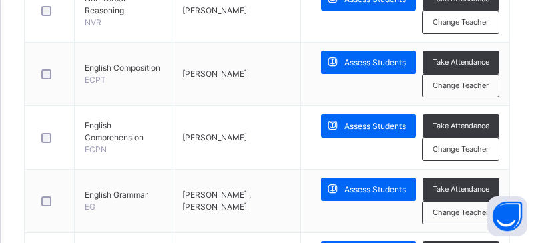
scroll to position [954, 0]
click at [275, 89] on span "Change Teacher" at bounding box center [460, 86] width 56 height 11
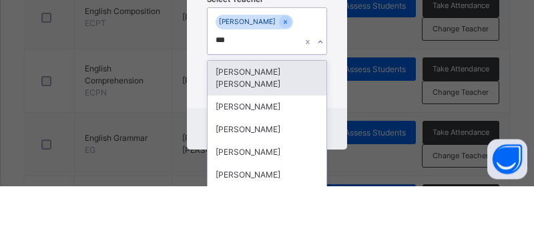
scroll to position [0, 0]
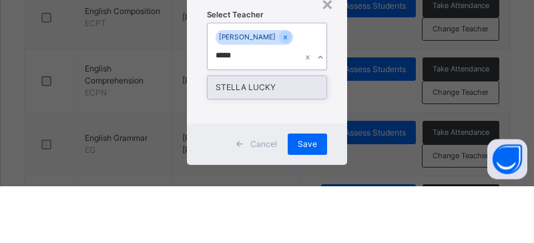
click at [271, 133] on div "STELLA LUCKY" at bounding box center [266, 144] width 119 height 23
type input "*****"
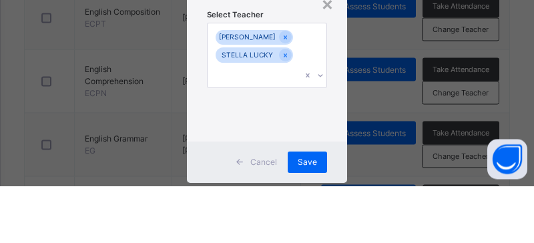
scroll to position [1012, 0]
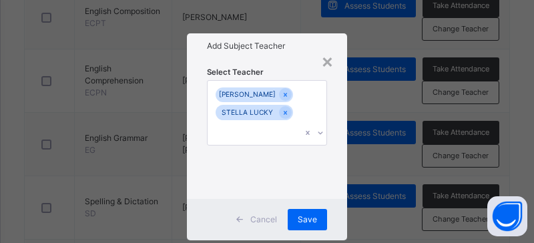
click at [275, 221] on span "Save" at bounding box center [306, 219] width 19 height 12
click at [275, 220] on span "Save" at bounding box center [306, 219] width 19 height 12
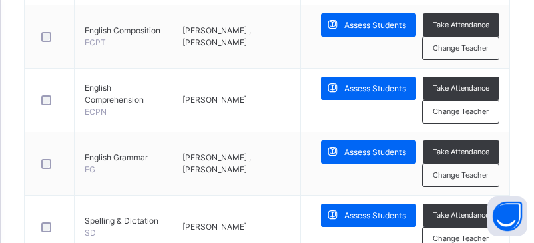
scroll to position [0, 0]
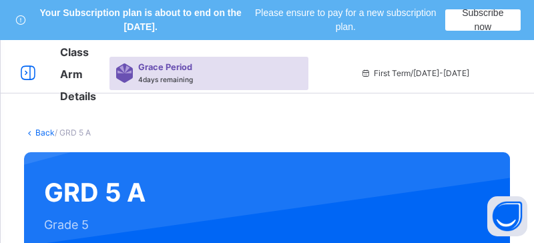
click at [40, 131] on link "Back" at bounding box center [44, 132] width 19 height 10
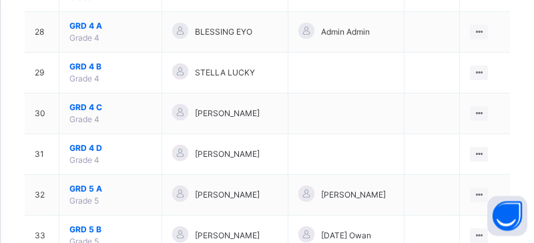
scroll to position [1329, 0]
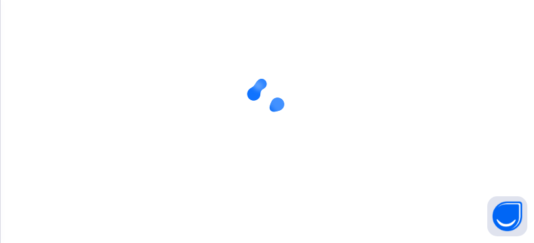
scroll to position [149, 0]
